Goal: Task Accomplishment & Management: Manage account settings

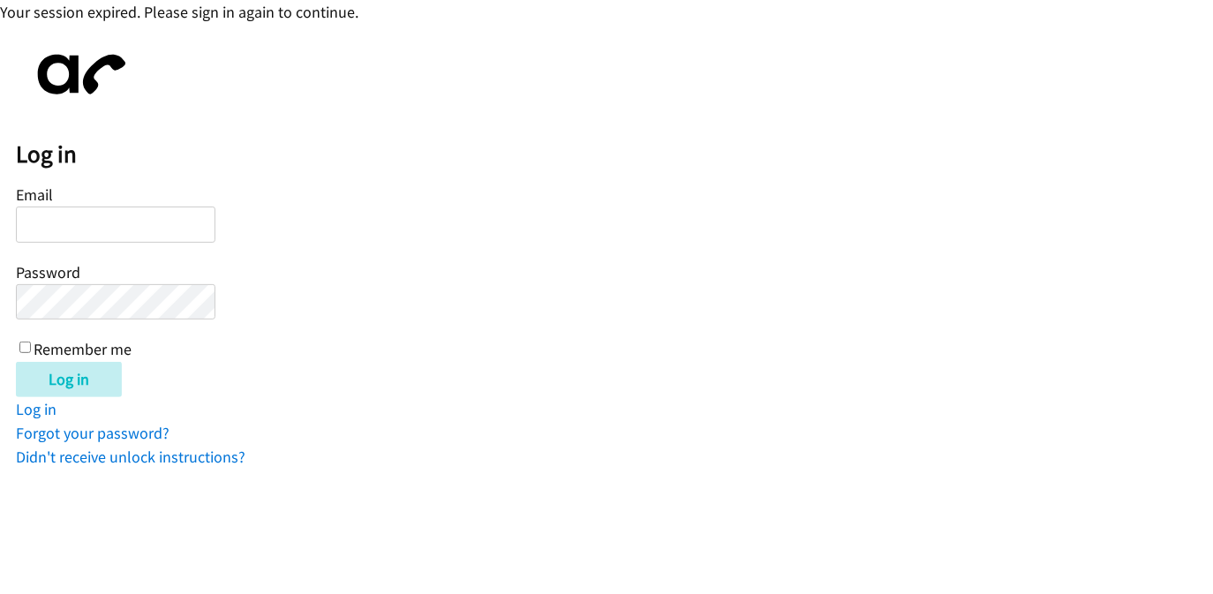
click at [132, 219] on input "Email" at bounding box center [116, 225] width 200 height 36
type input "[PERSON_NAME][EMAIL_ADDRESS][DOMAIN_NAME]"
click at [16, 362] on input "Log in" at bounding box center [69, 379] width 106 height 35
click at [245, 69] on div "Log in Email kevin+lendingpoint@autoreach.io Password Remember me Log in Log in…" at bounding box center [615, 254] width 1198 height 429
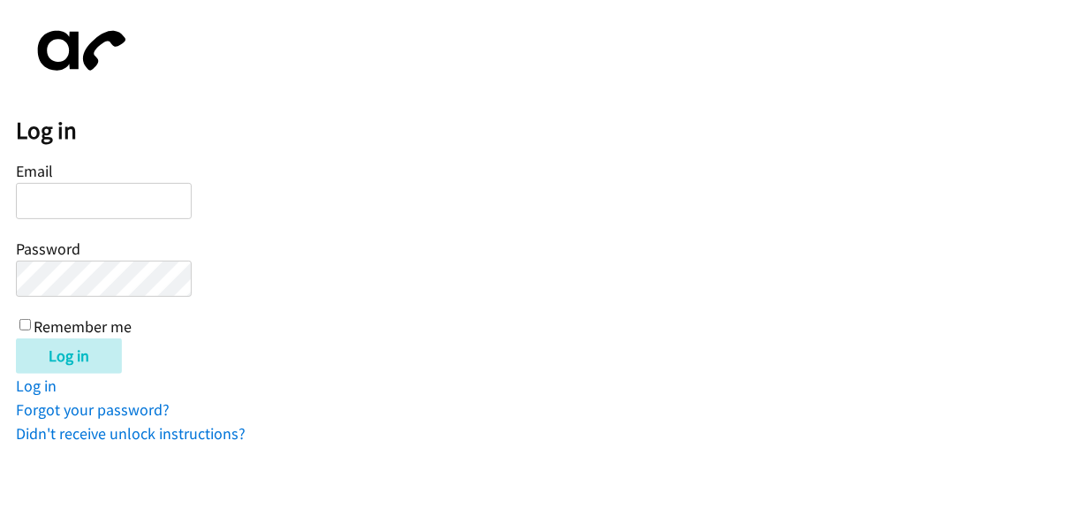
click at [45, 204] on input "Email" at bounding box center [104, 201] width 176 height 36
type input "[PERSON_NAME][EMAIL_ADDRESS][DOMAIN_NAME]"
click at [16, 338] on input "Log in" at bounding box center [69, 355] width 106 height 35
